Goal: Register for event/course

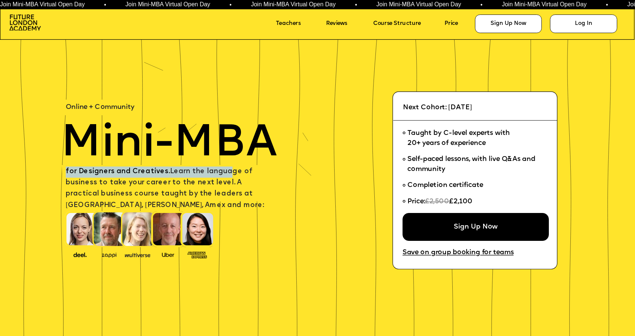
drag, startPoint x: 212, startPoint y: 167, endPoint x: 225, endPoint y: 171, distance: 13.9
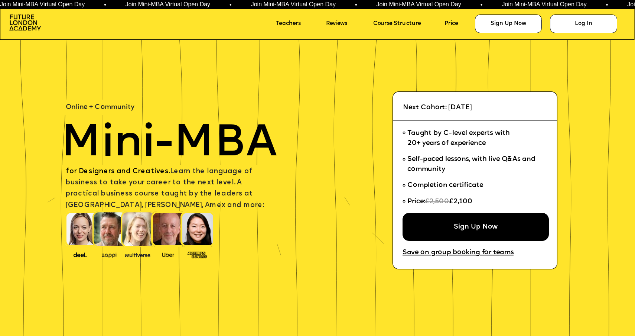
click at [225, 171] on span "for Designers and Creatives. Learn the language of business to take your career…" at bounding box center [165, 188] width 198 height 40
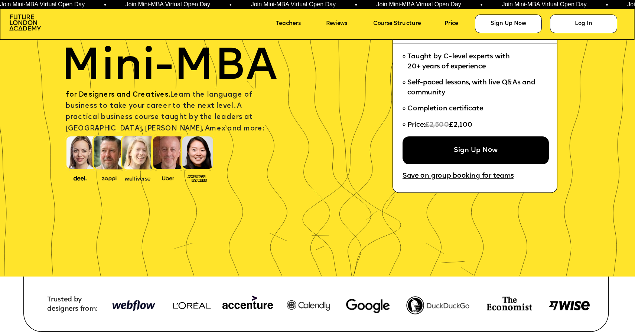
scroll to position [7, 0]
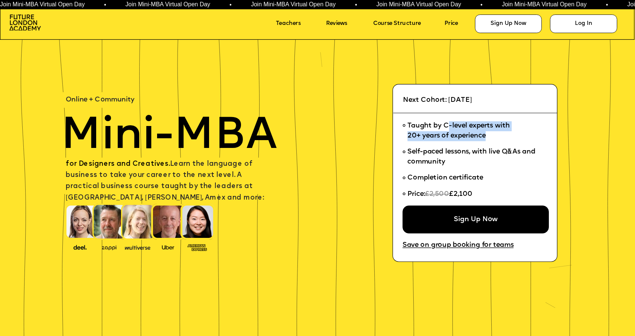
drag, startPoint x: 477, startPoint y: 135, endPoint x: 489, endPoint y: 141, distance: 13.0
click at [489, 141] on li "Taught by C-level experts with 20+ years of experience" at bounding box center [473, 131] width 140 height 26
drag, startPoint x: 489, startPoint y: 143, endPoint x: 485, endPoint y: 154, distance: 11.5
click at [489, 144] on li "Taught by C-level experts with 20+ years of experience" at bounding box center [473, 131] width 140 height 26
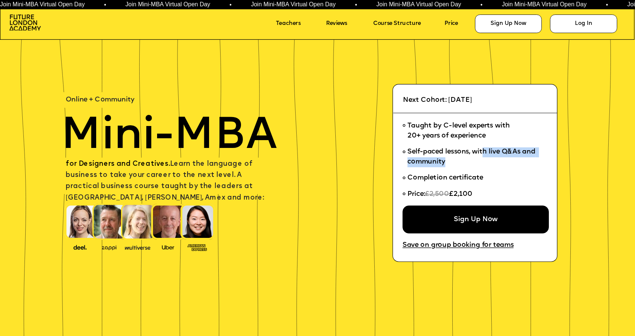
click at [489, 172] on ul "Taught by C-level experts with 20+ years of experience Self-paced lessons, with…" at bounding box center [473, 161] width 140 height 87
click at [489, 172] on li "Completion certificate" at bounding box center [473, 178] width 140 height 16
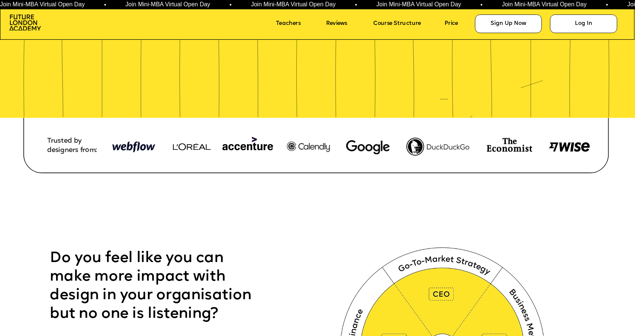
scroll to position [312, 0]
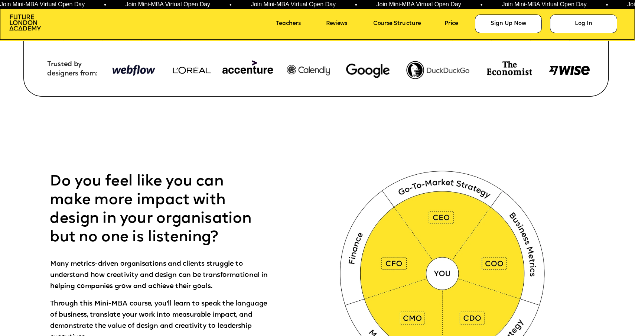
drag, startPoint x: 335, startPoint y: 92, endPoint x: 16, endPoint y: 57, distance: 321.4
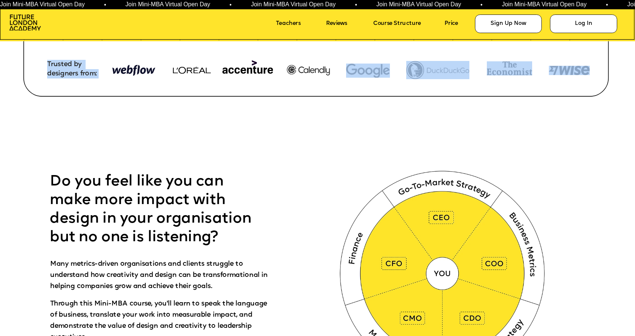
drag, startPoint x: 52, startPoint y: 66, endPoint x: 589, endPoint y: 70, distance: 537.4
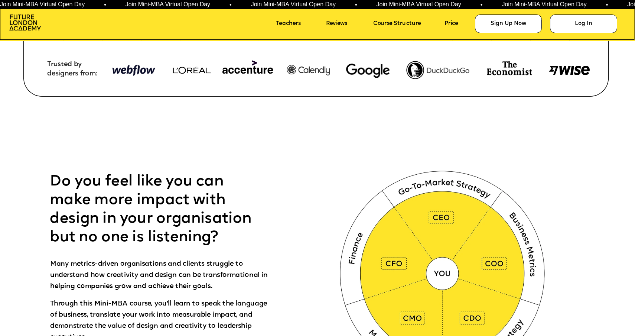
scroll to position [402, 0]
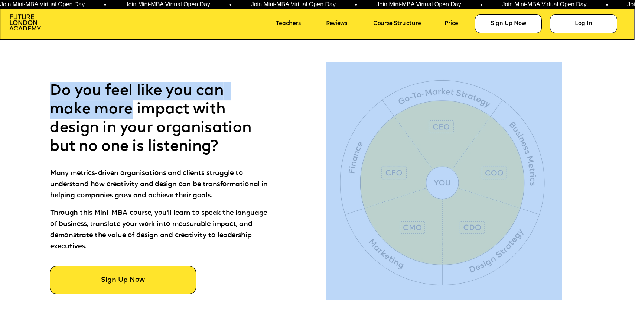
drag, startPoint x: 154, startPoint y: 140, endPoint x: 178, endPoint y: 169, distance: 37.5
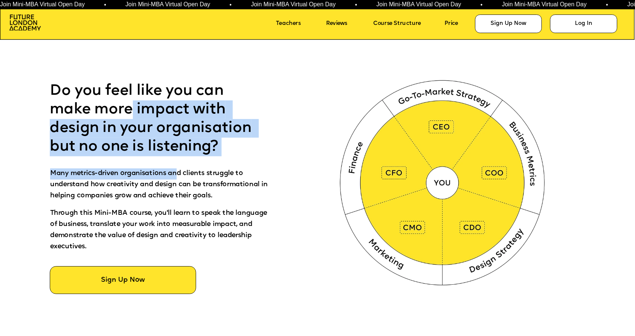
click at [178, 169] on p "Many metrics-driven organisations and clients struggle to understand how creati…" at bounding box center [159, 188] width 218 height 40
